Goal: Information Seeking & Learning: Learn about a topic

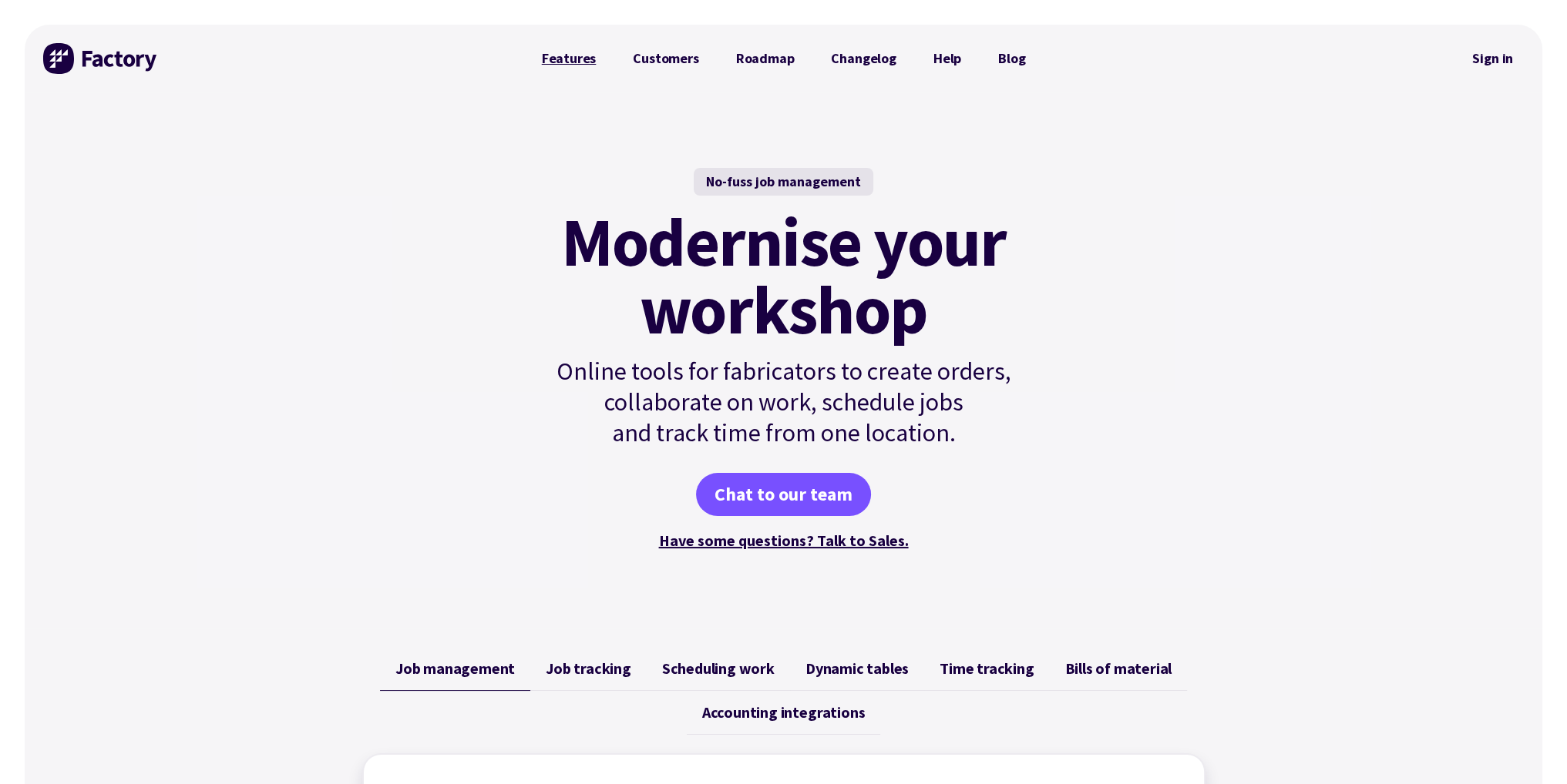
click at [592, 54] on link "Features" at bounding box center [569, 58] width 92 height 31
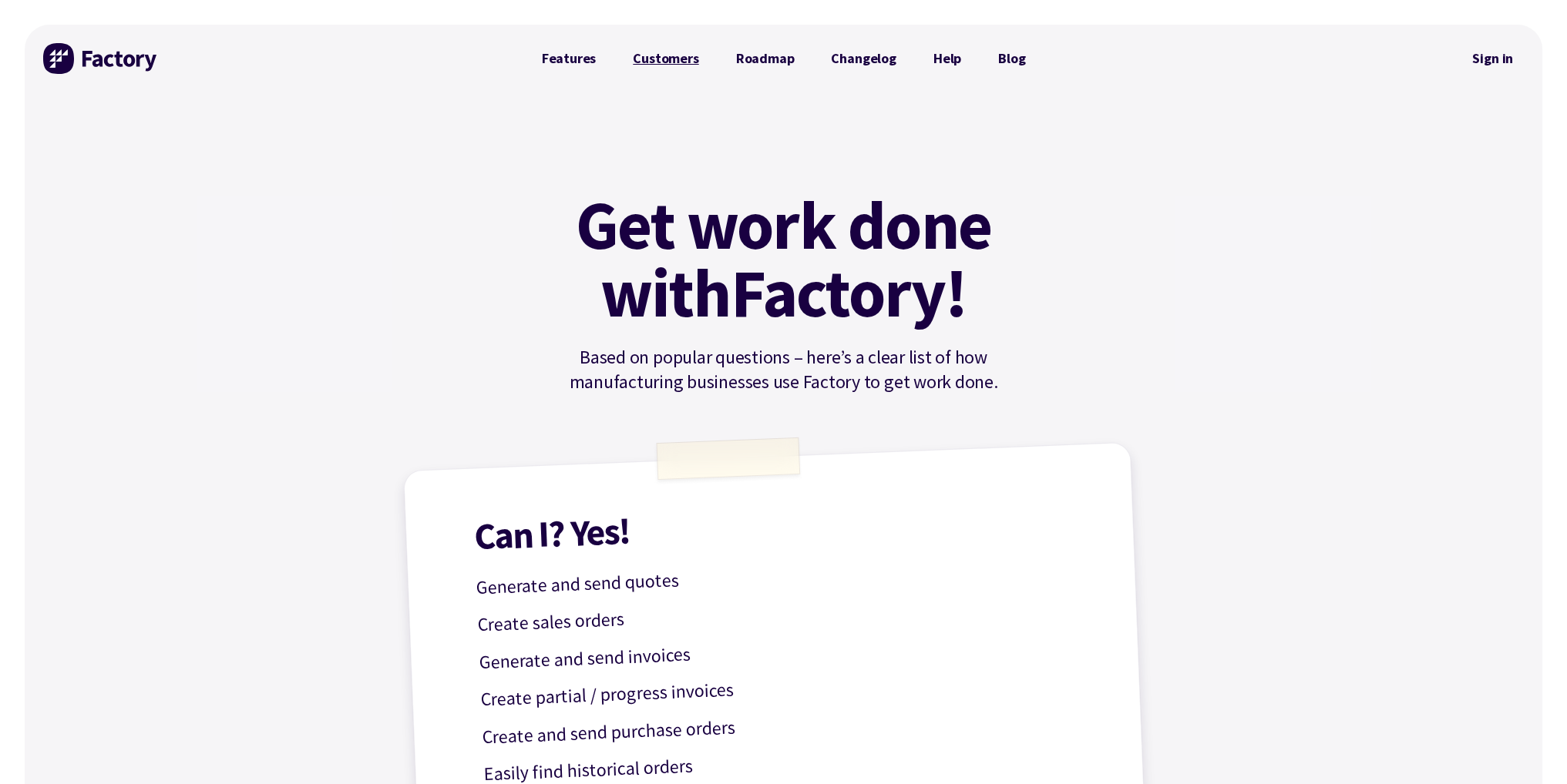
click at [691, 64] on link "Customers" at bounding box center [666, 58] width 103 height 31
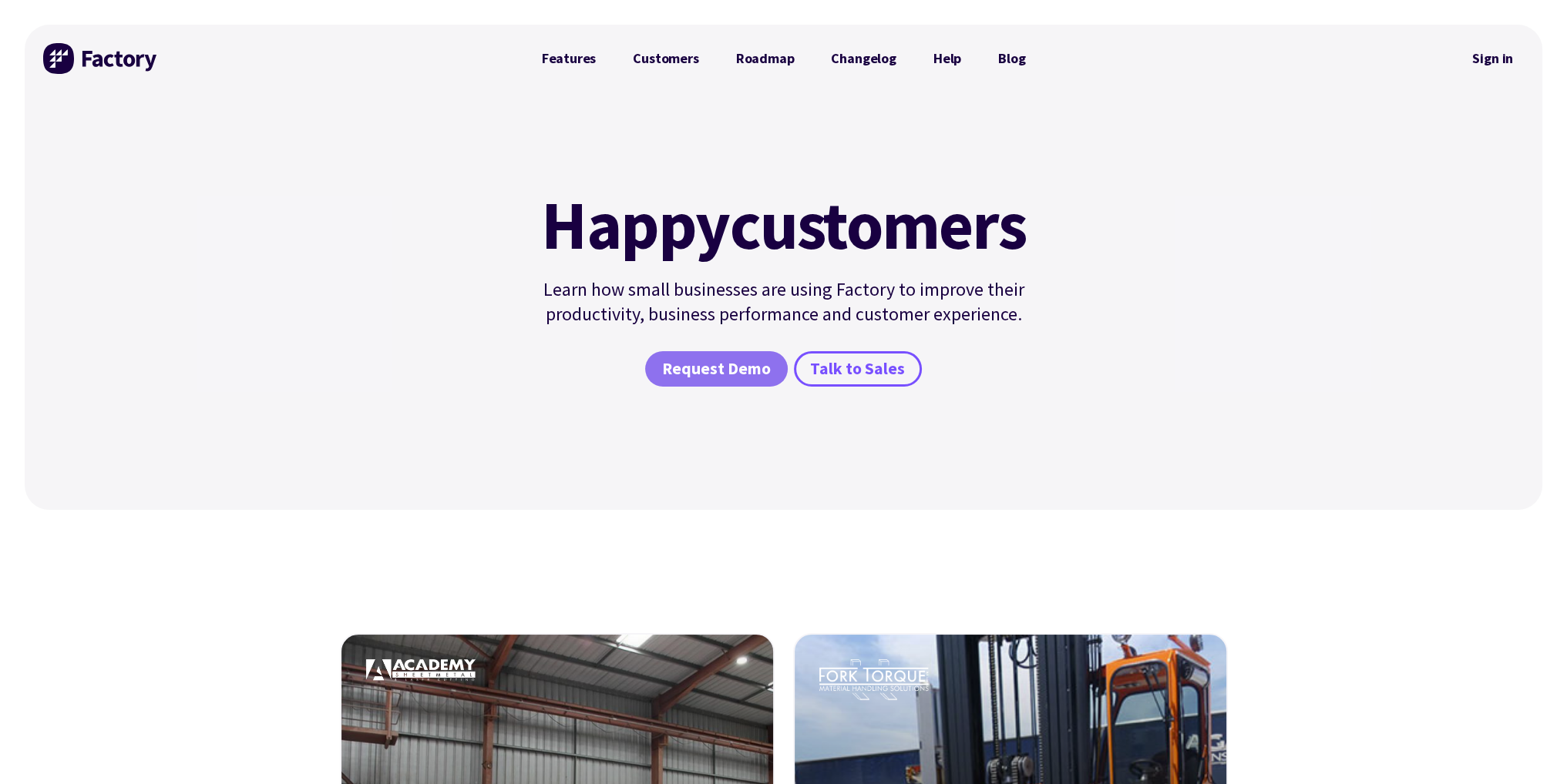
click at [758, 372] on span "Request Demo" at bounding box center [716, 369] width 109 height 22
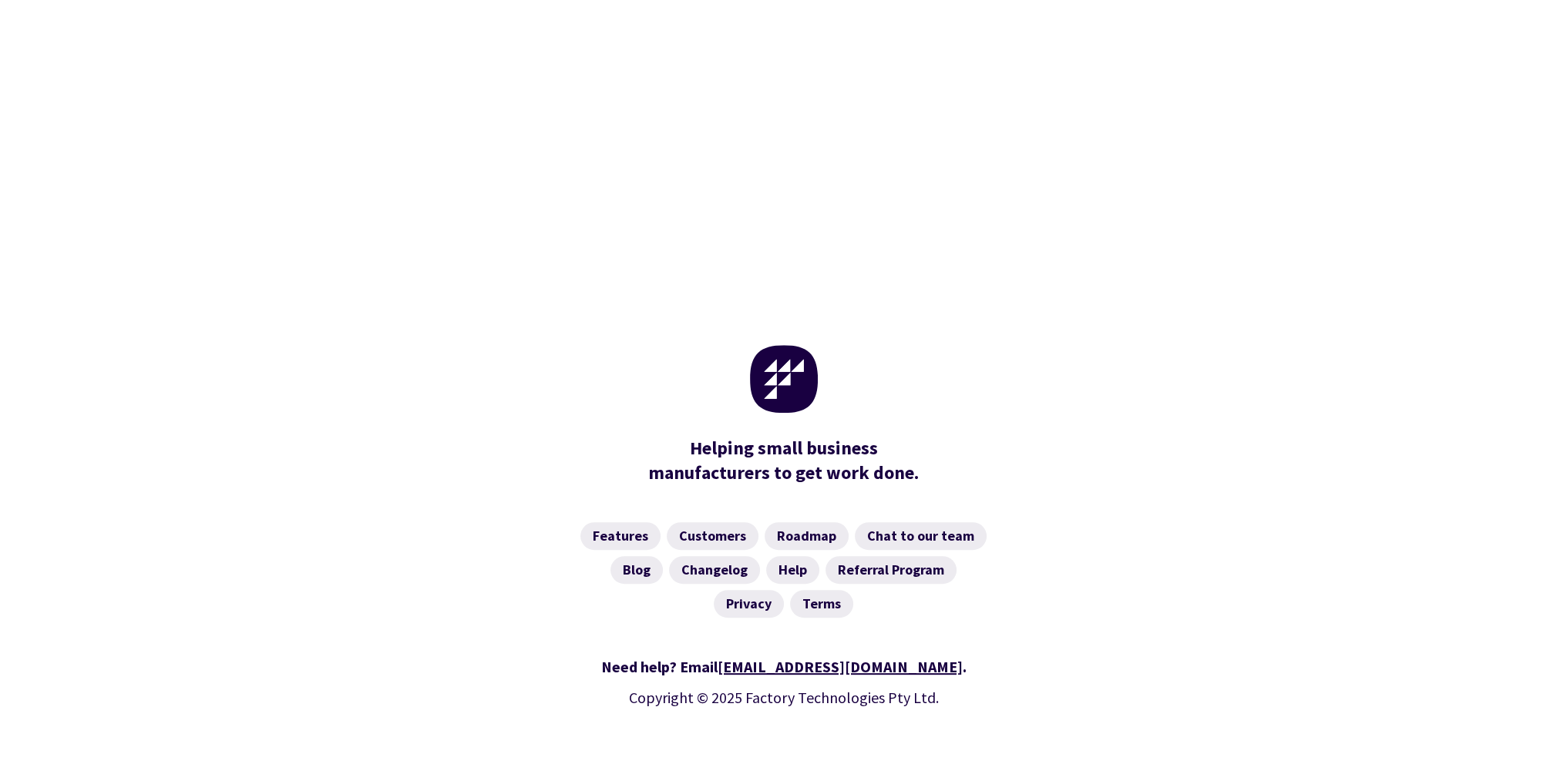
scroll to position [676, 0]
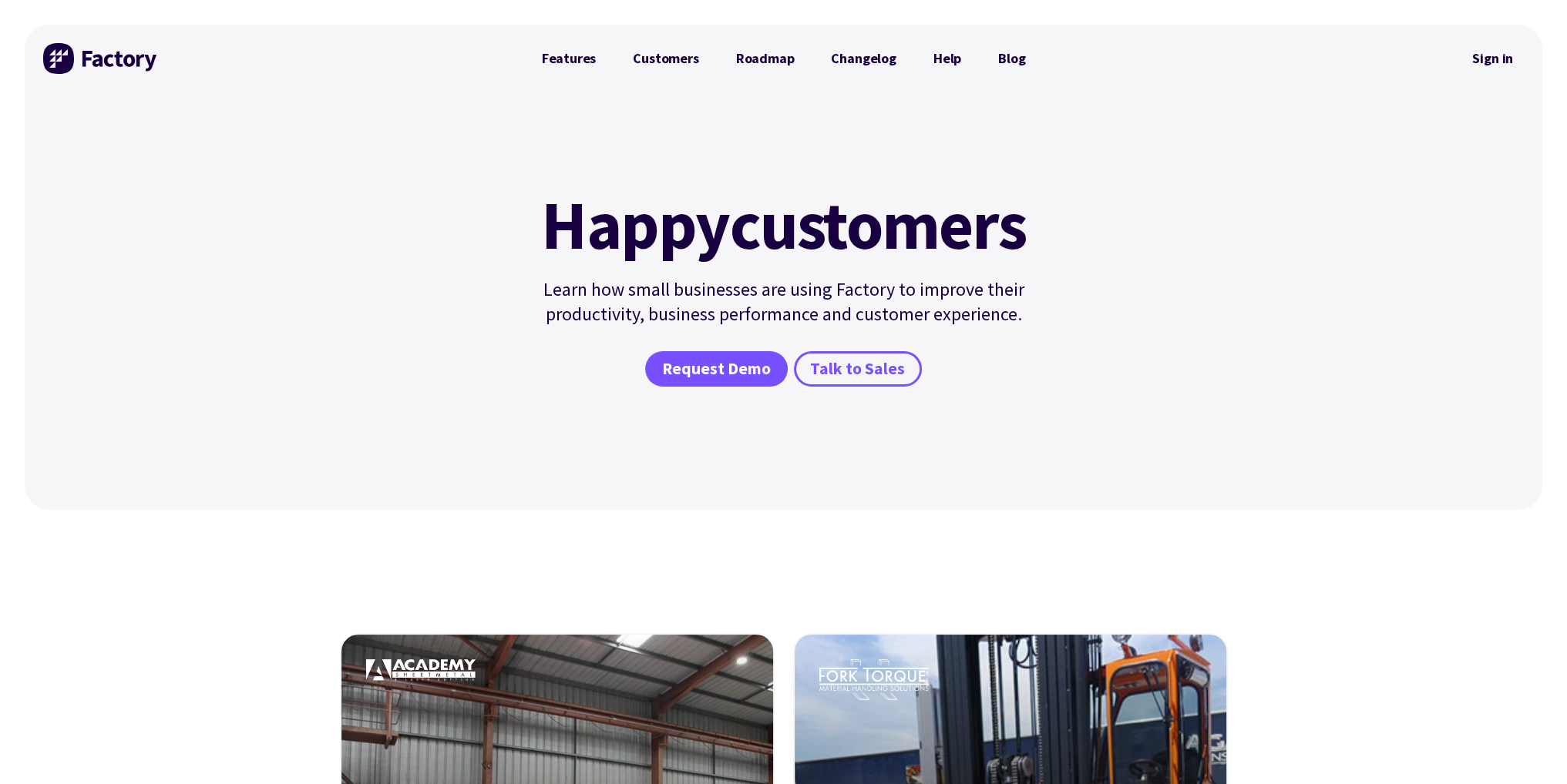
scroll to position [450, 0]
click at [851, 58] on link "Changelog" at bounding box center [863, 58] width 102 height 31
